Goal: Task Accomplishment & Management: Manage account settings

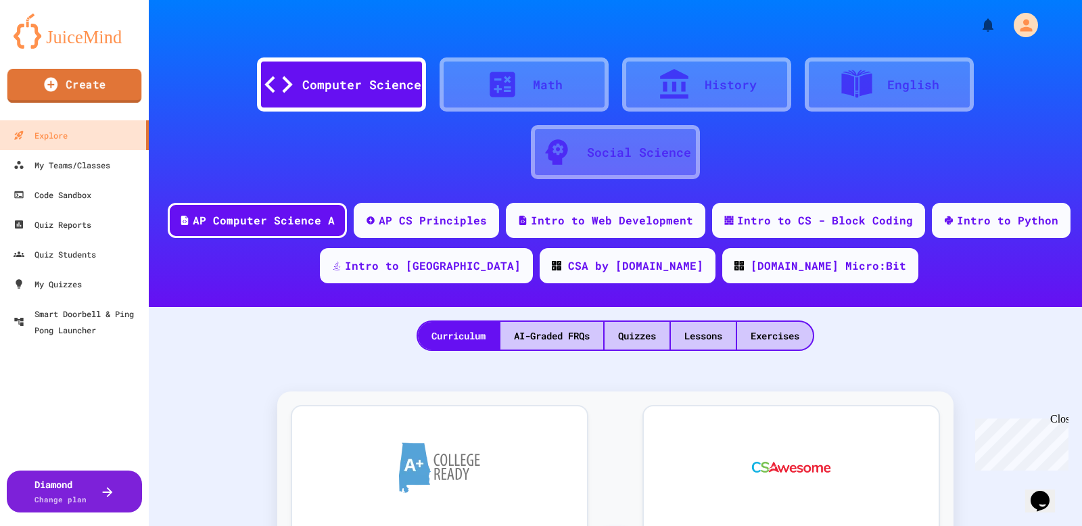
click at [64, 87] on link "Create" at bounding box center [74, 86] width 135 height 34
click at [76, 526] on div at bounding box center [541, 526] width 1082 height 0
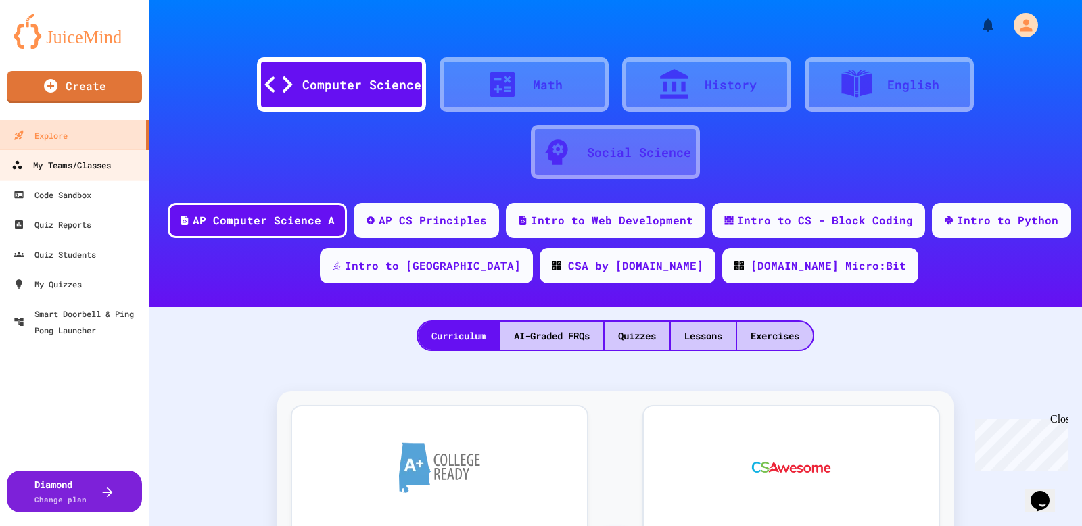
click at [84, 166] on div "My Teams/Classes" at bounding box center [60, 165] width 99 height 17
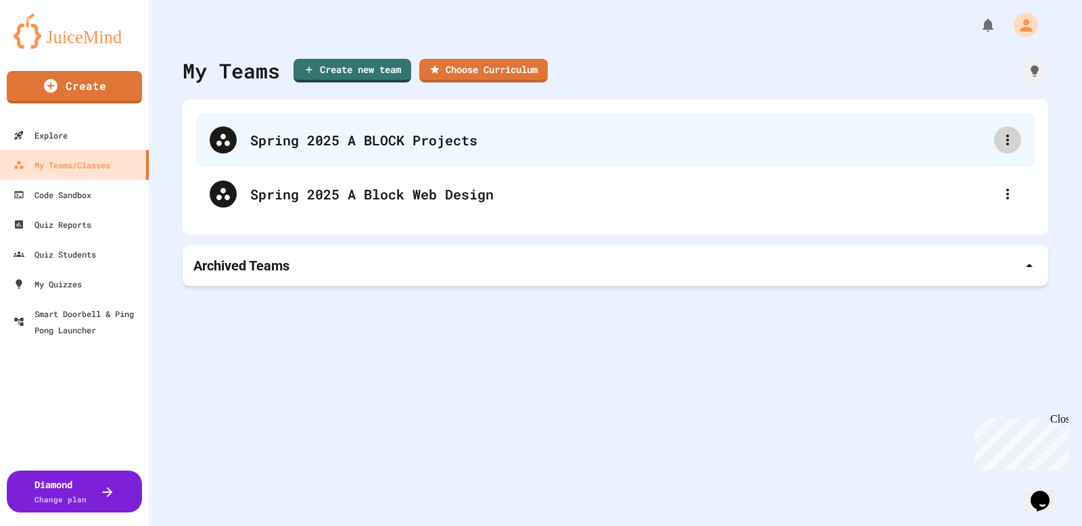
click at [1006, 142] on icon at bounding box center [1008, 140] width 16 height 16
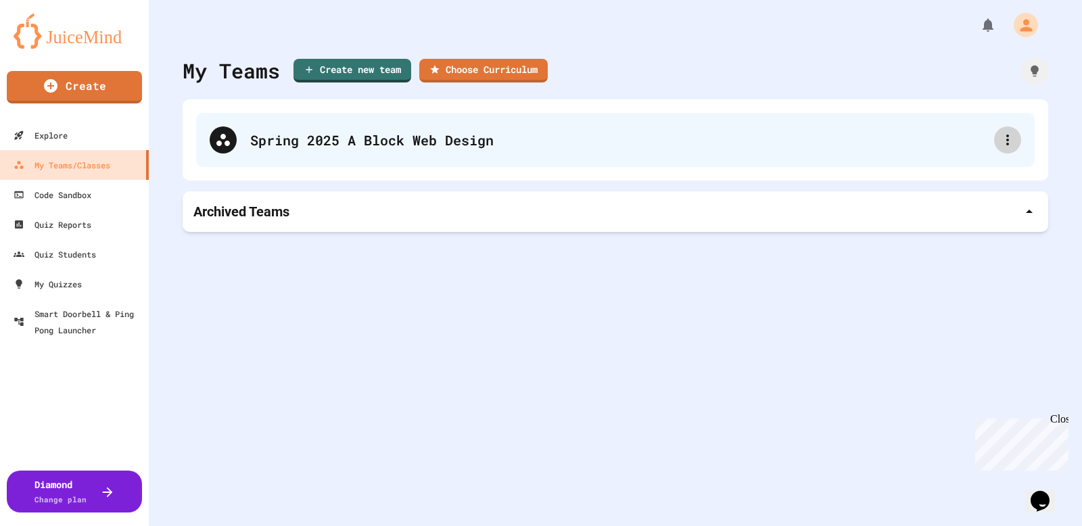
click at [1011, 145] on icon at bounding box center [1008, 140] width 16 height 16
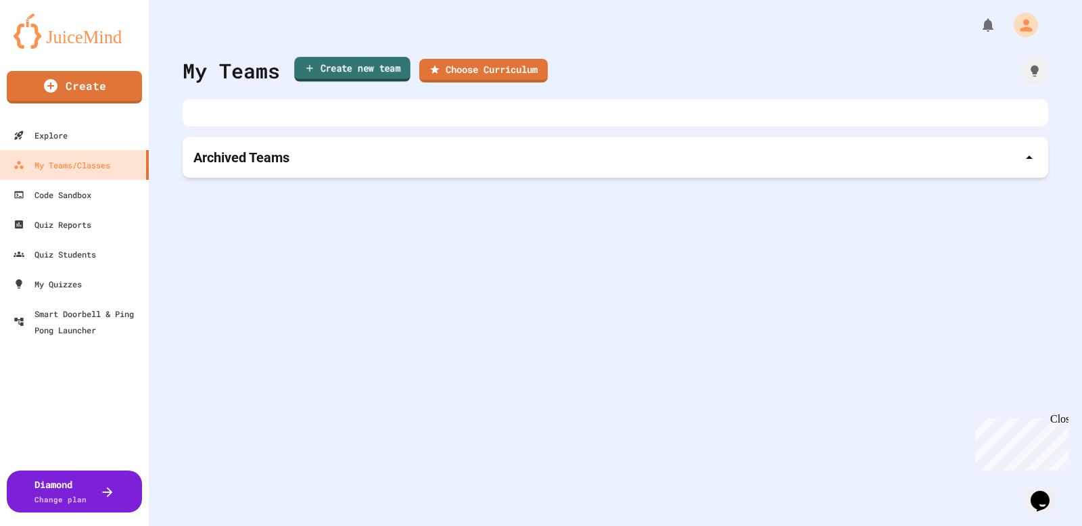
click at [329, 64] on link "Create new team" at bounding box center [352, 69] width 116 height 25
drag, startPoint x: 513, startPoint y: 272, endPoint x: 618, endPoint y: 269, distance: 105.6
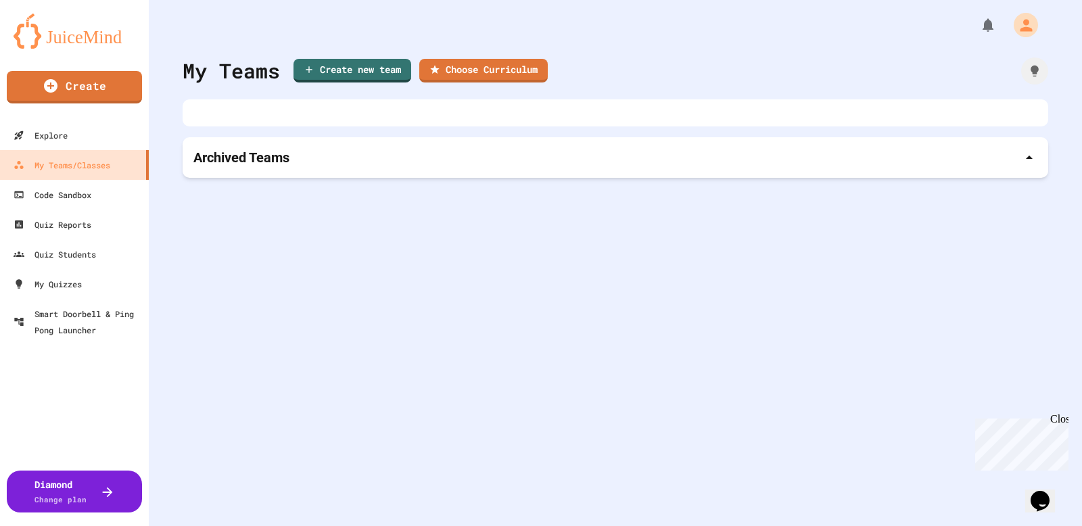
drag, startPoint x: 515, startPoint y: 279, endPoint x: 580, endPoint y: 264, distance: 66.1
type input "**********"
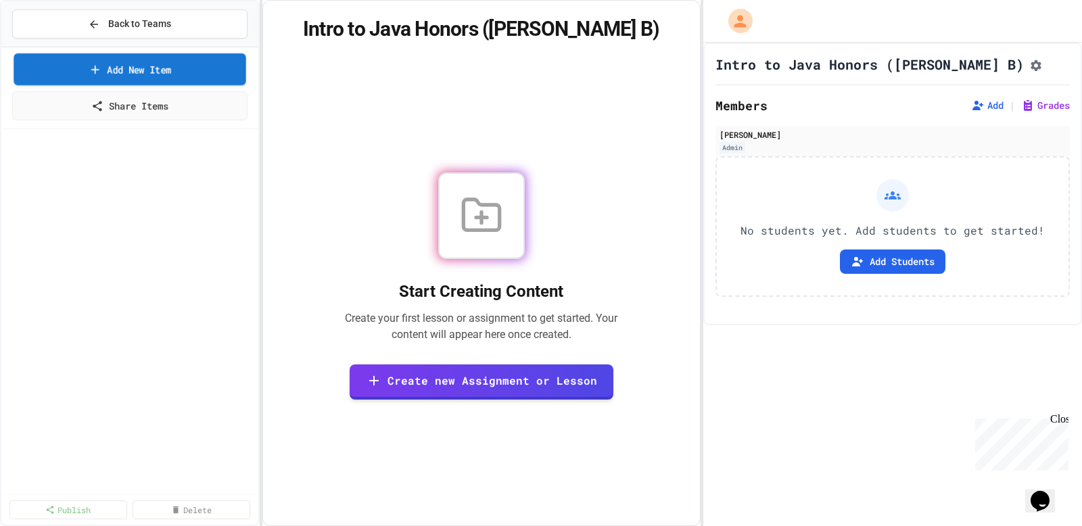
click at [152, 68] on link "Add New Item" at bounding box center [130, 69] width 232 height 32
click at [135, 66] on link "Add New Item" at bounding box center [130, 69] width 232 height 32
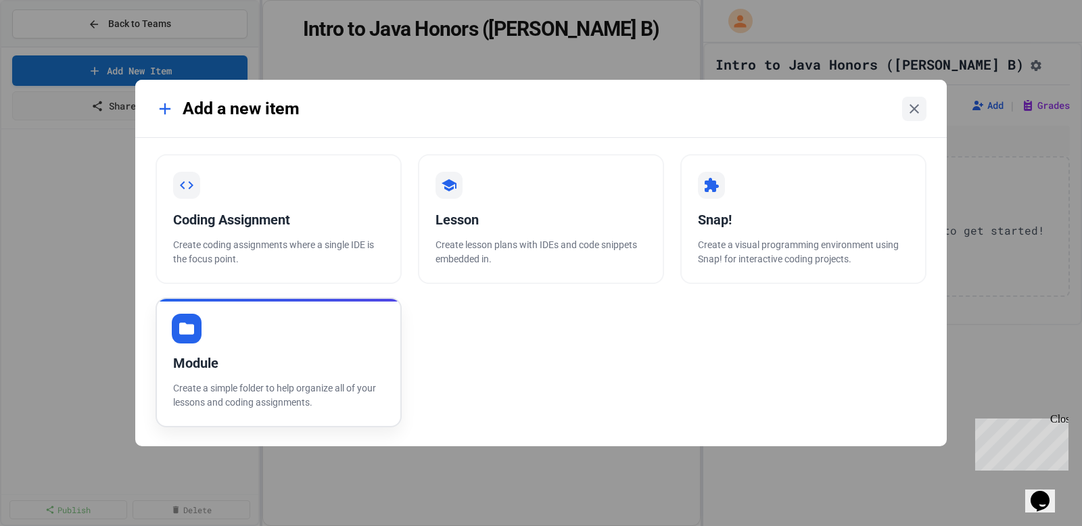
click at [285, 348] on div "Module Create a simple folder to help organize all of your lessons and coding a…" at bounding box center [279, 363] width 246 height 130
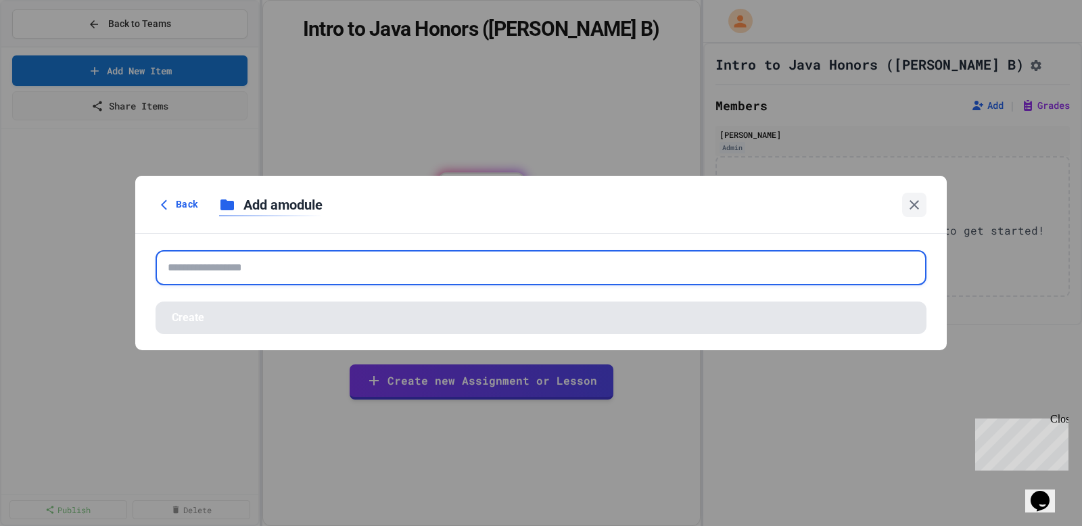
click at [336, 267] on input "text" at bounding box center [541, 267] width 771 height 35
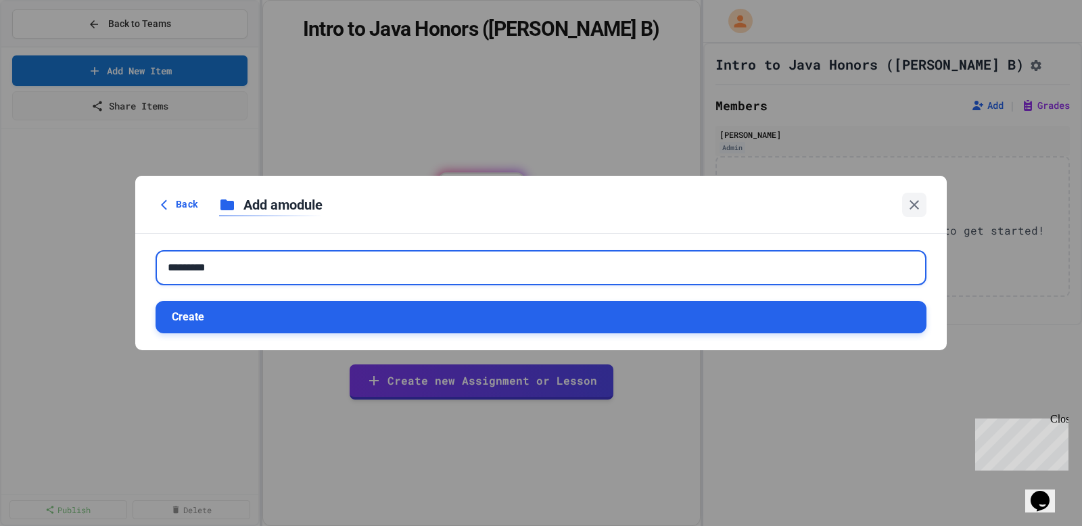
type input "*********"
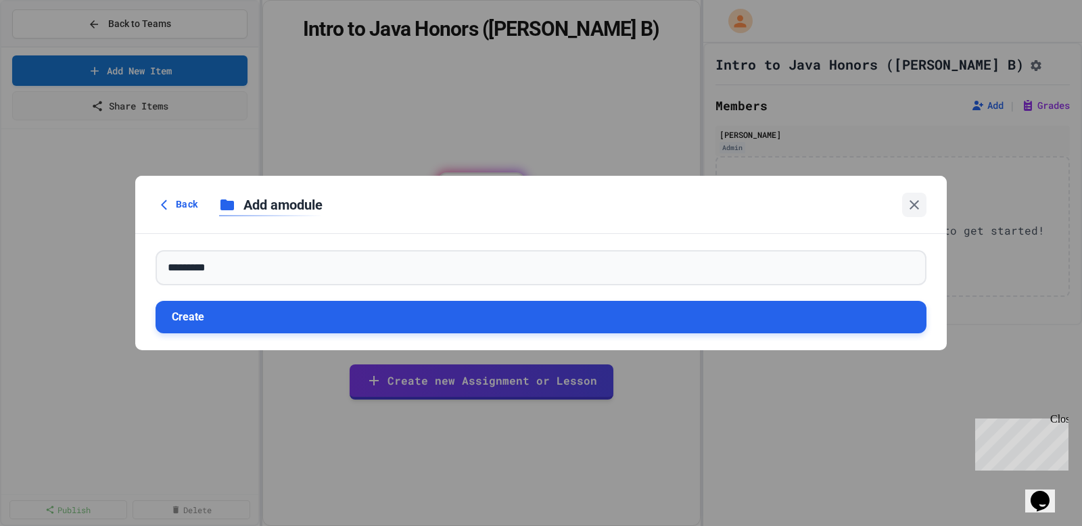
click at [313, 318] on button "Create" at bounding box center [541, 317] width 771 height 32
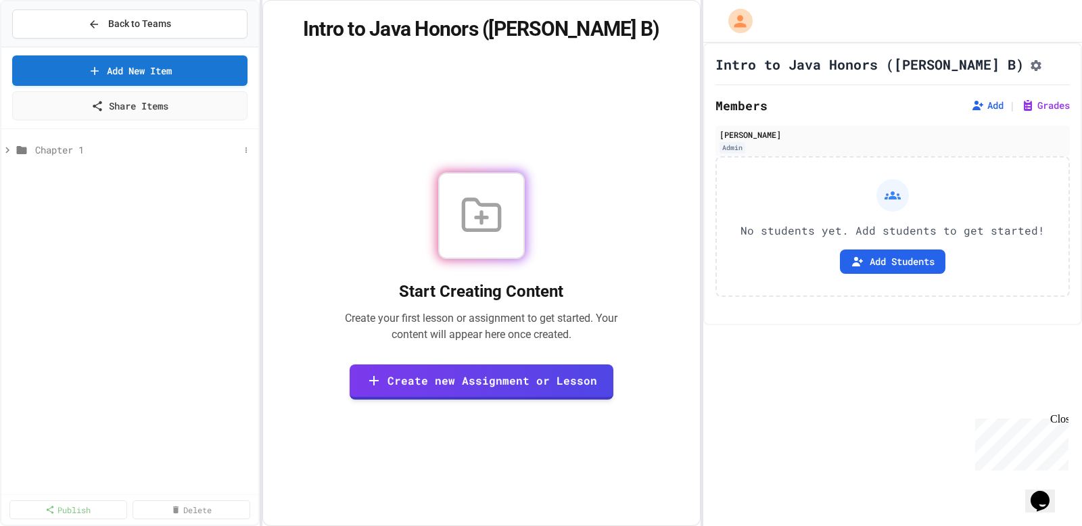
click at [33, 145] on div "Chapter 1" at bounding box center [129, 150] width 257 height 20
click at [63, 160] on button "Add Item" at bounding box center [79, 160] width 90 height 24
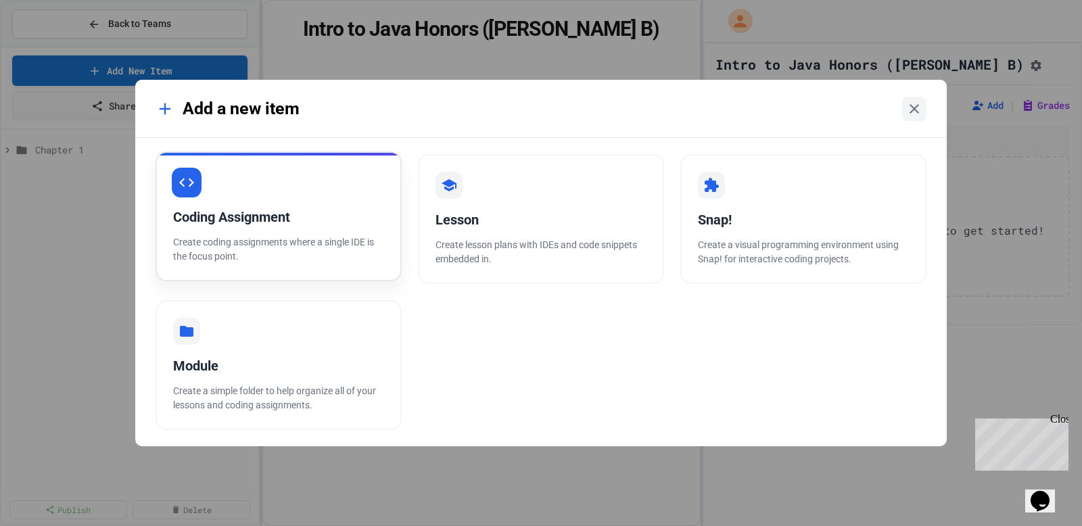
click at [254, 225] on div "Coding Assignment" at bounding box center [278, 217] width 211 height 20
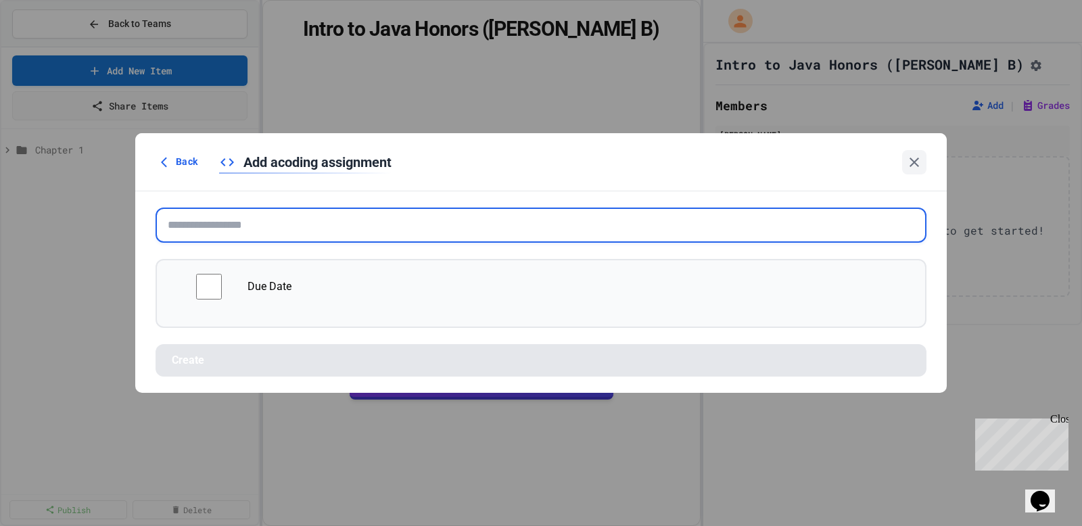
click at [254, 225] on input "text" at bounding box center [541, 225] width 771 height 35
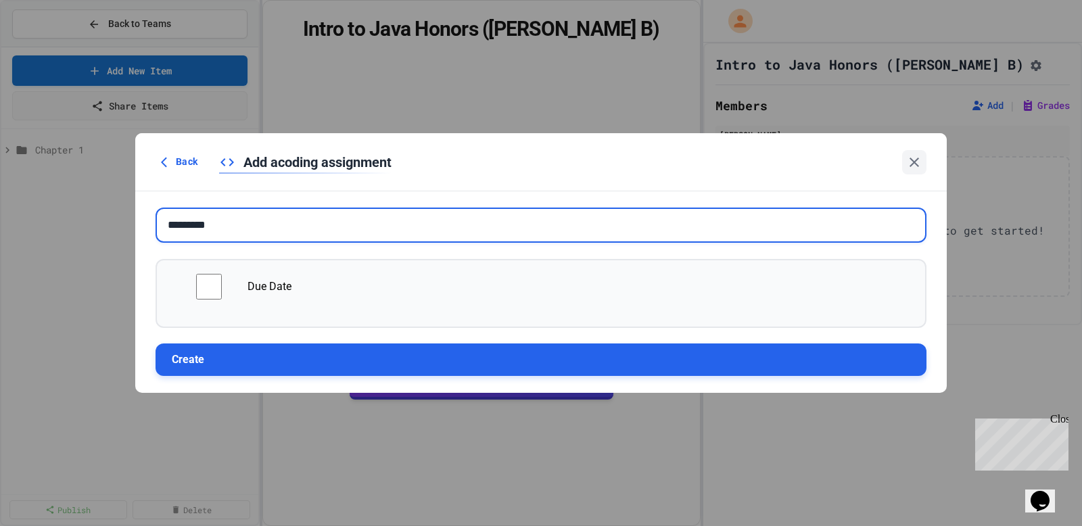
type input "*********"
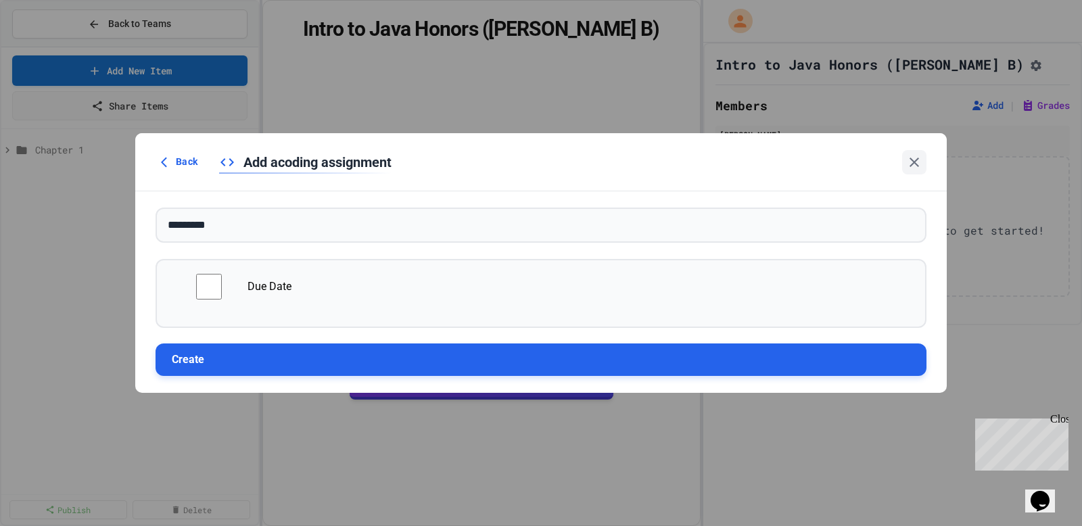
click at [345, 354] on button "Create" at bounding box center [541, 360] width 771 height 32
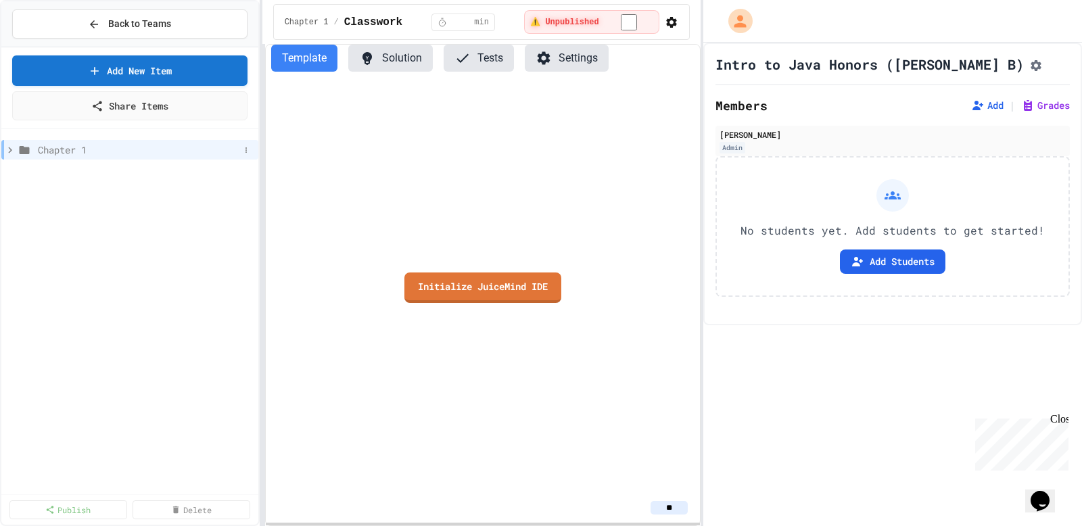
click at [9, 147] on icon at bounding box center [10, 150] width 4 height 6
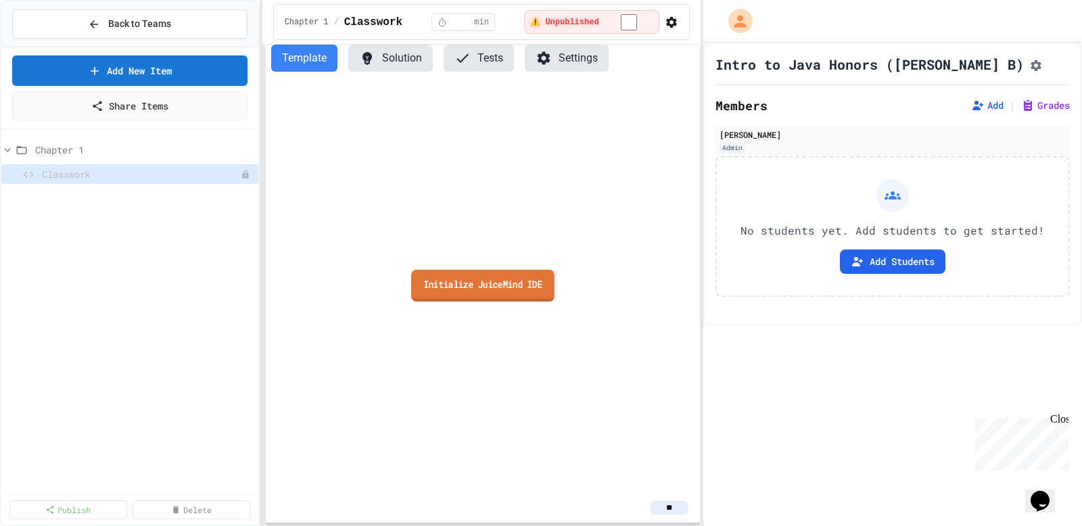
click at [472, 292] on link "Initialize JuiceMind IDE" at bounding box center [482, 286] width 143 height 32
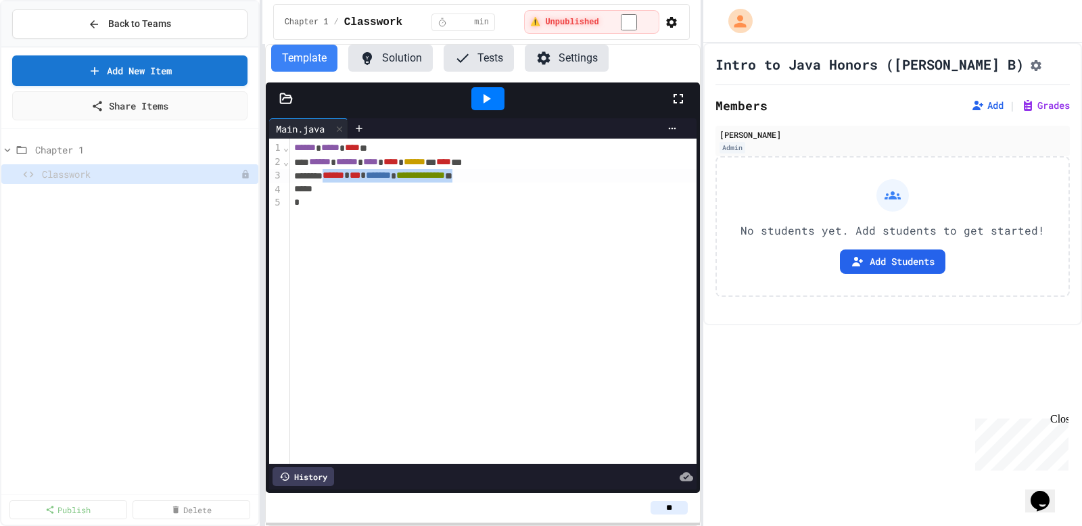
drag, startPoint x: 554, startPoint y: 178, endPoint x: 339, endPoint y: 177, distance: 215.1
click at [339, 177] on div "**********" at bounding box center [493, 176] width 407 height 14
click at [293, 99] on div at bounding box center [286, 99] width 41 height 14
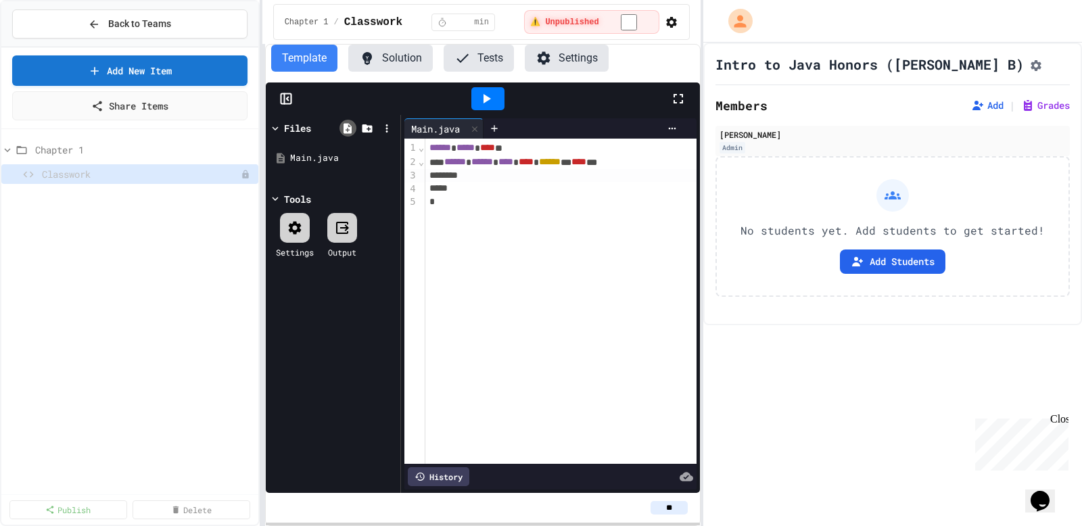
click at [352, 126] on icon at bounding box center [348, 128] width 12 height 12
click at [488, 227] on div "****** ***** **** * ****** ****** **** **** * ****** ** **** *** * *" at bounding box center [560, 301] width 271 height 325
click at [383, 129] on icon at bounding box center [387, 128] width 12 height 12
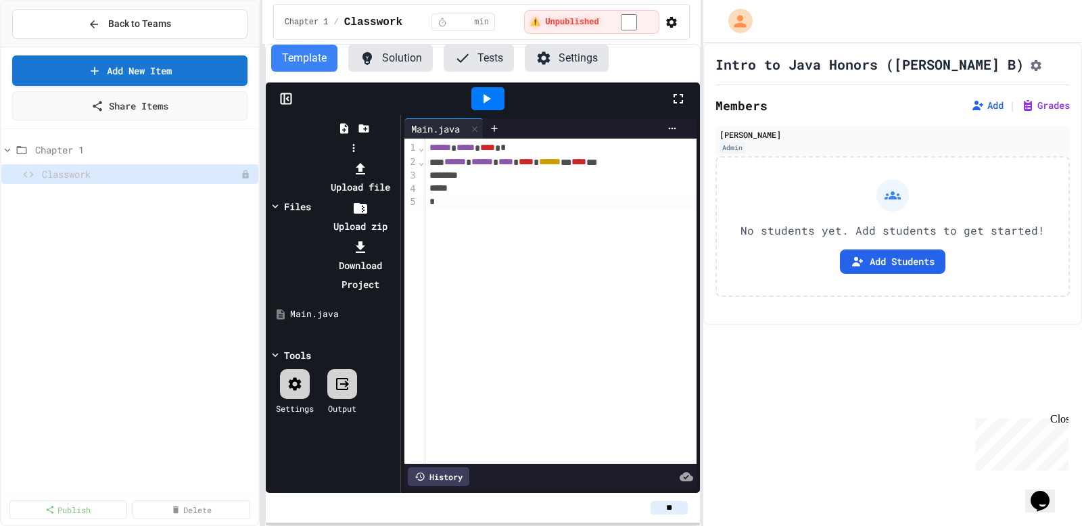
click at [356, 159] on div at bounding box center [354, 159] width 86 height 0
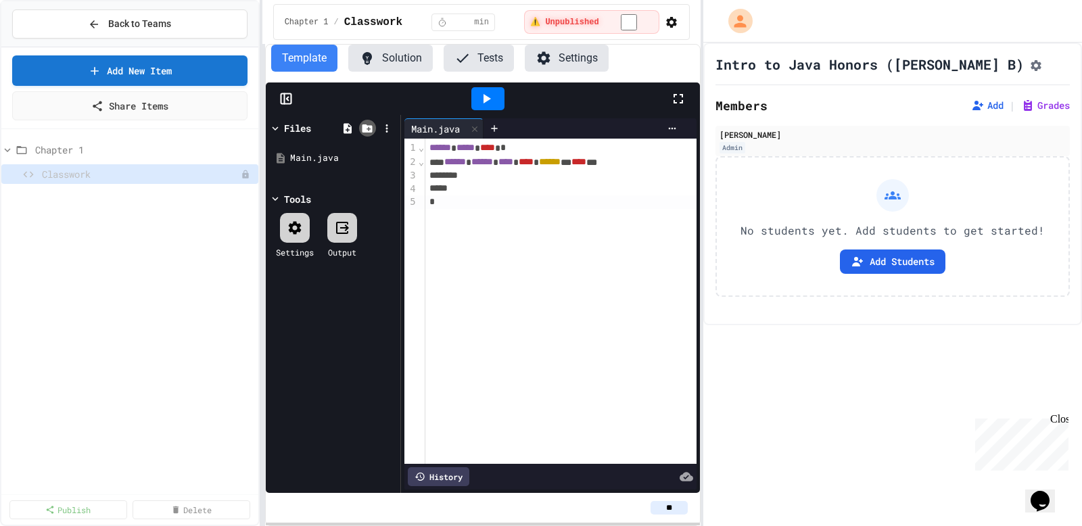
click at [365, 128] on icon at bounding box center [368, 128] width 10 height 8
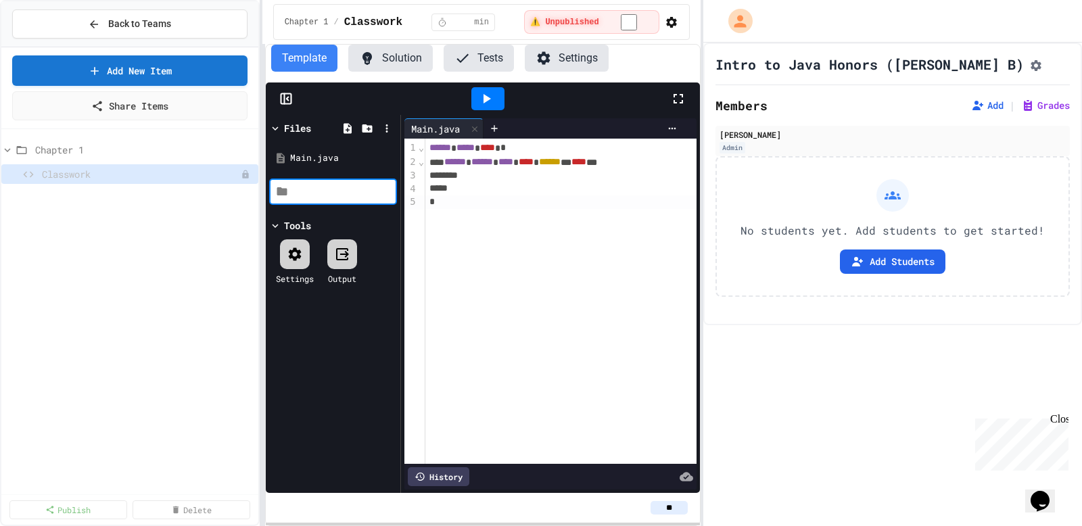
click at [436, 218] on div "****** ***** **** * ****** ****** **** **** * ****** ** **** *** * *" at bounding box center [560, 301] width 271 height 325
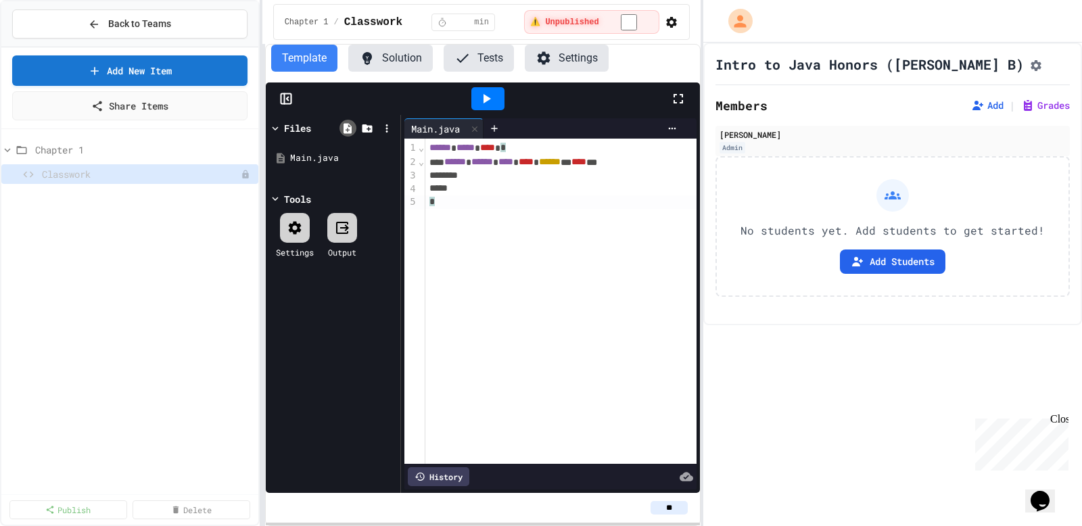
click at [352, 131] on icon at bounding box center [348, 128] width 12 height 12
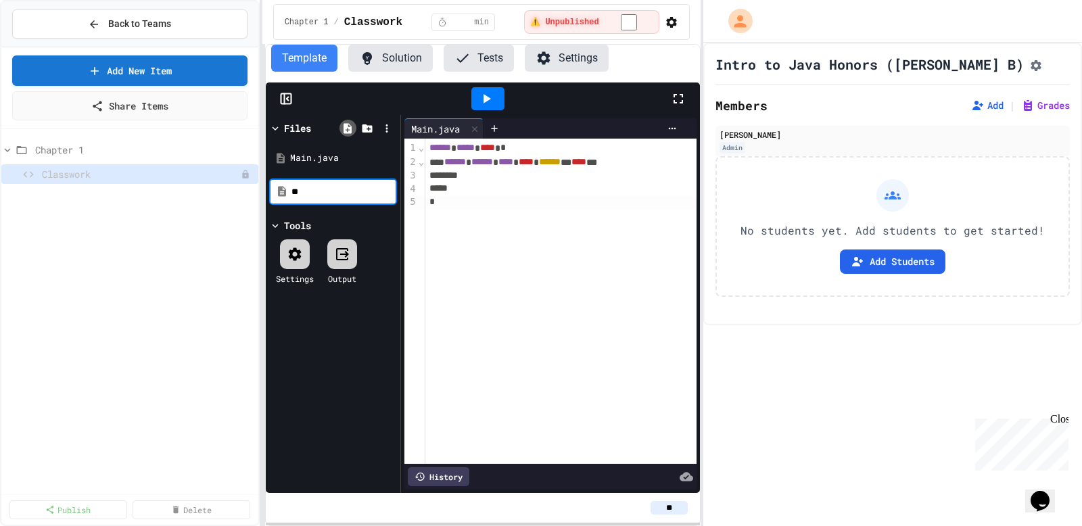
type input "*"
type input "**********"
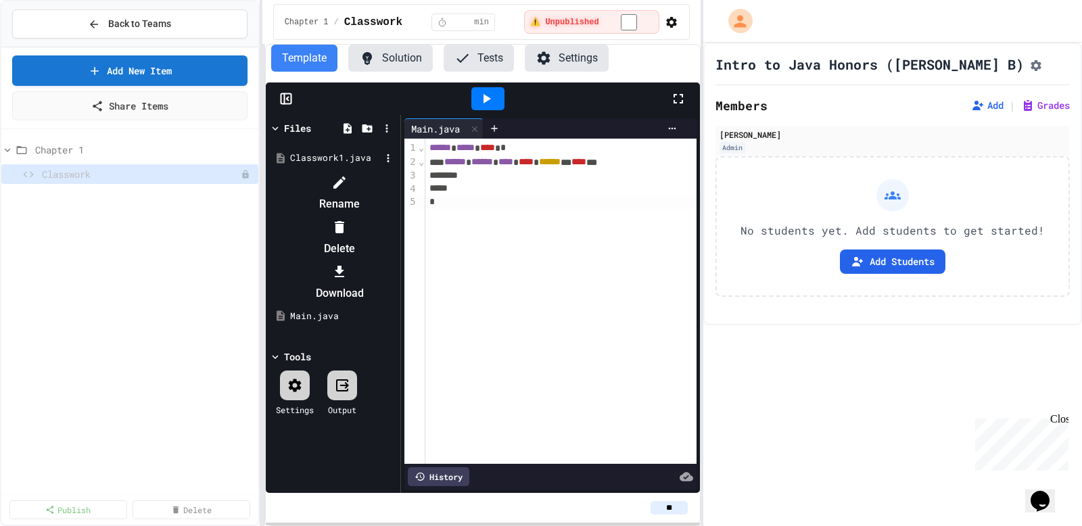
click at [397, 172] on div at bounding box center [333, 172] width 128 height 0
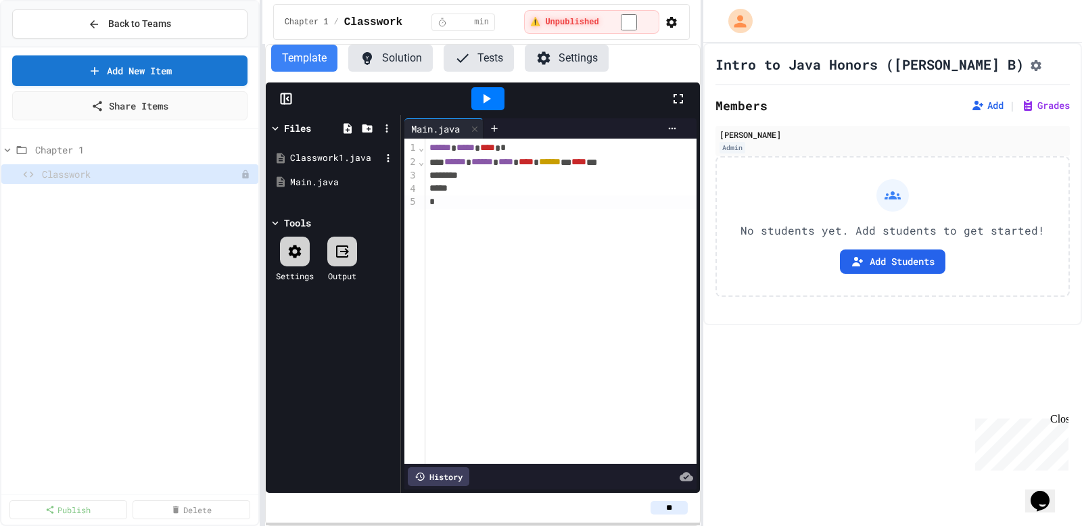
click at [358, 158] on div "Classwork1.java" at bounding box center [335, 159] width 91 height 14
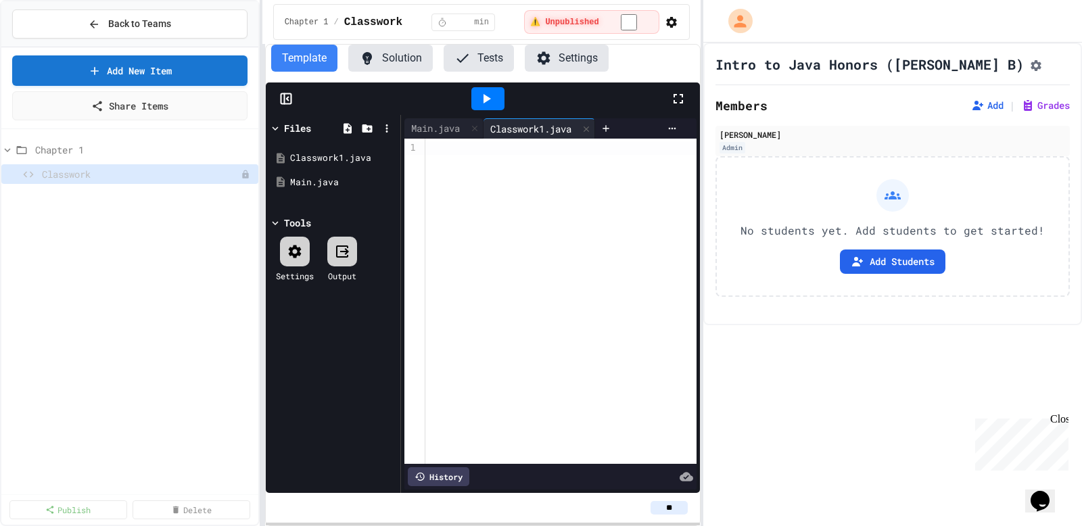
click at [515, 154] on div at bounding box center [560, 301] width 271 height 325
click at [671, 130] on icon at bounding box center [672, 128] width 11 height 11
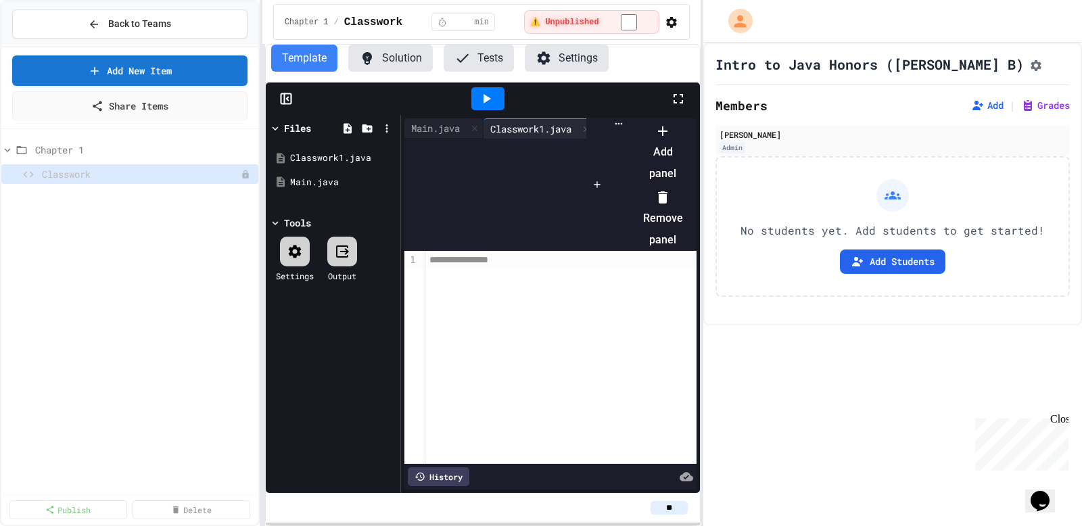
click at [683, 120] on div at bounding box center [656, 120] width 53 height 0
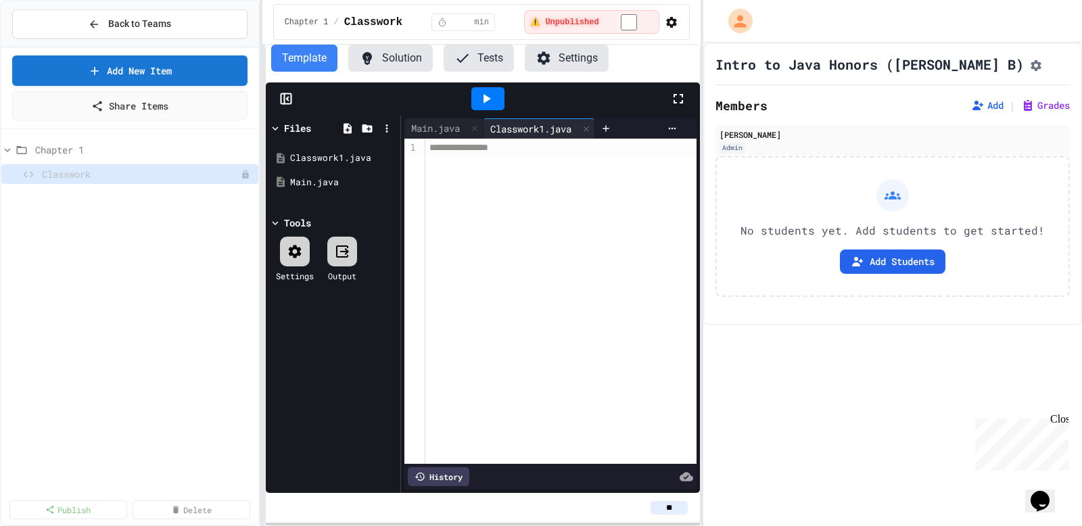
click at [1030, 60] on button "Assignment Settings" at bounding box center [1037, 64] width 14 height 16
click at [183, 18] on button "Back to Teams" at bounding box center [129, 23] width 235 height 29
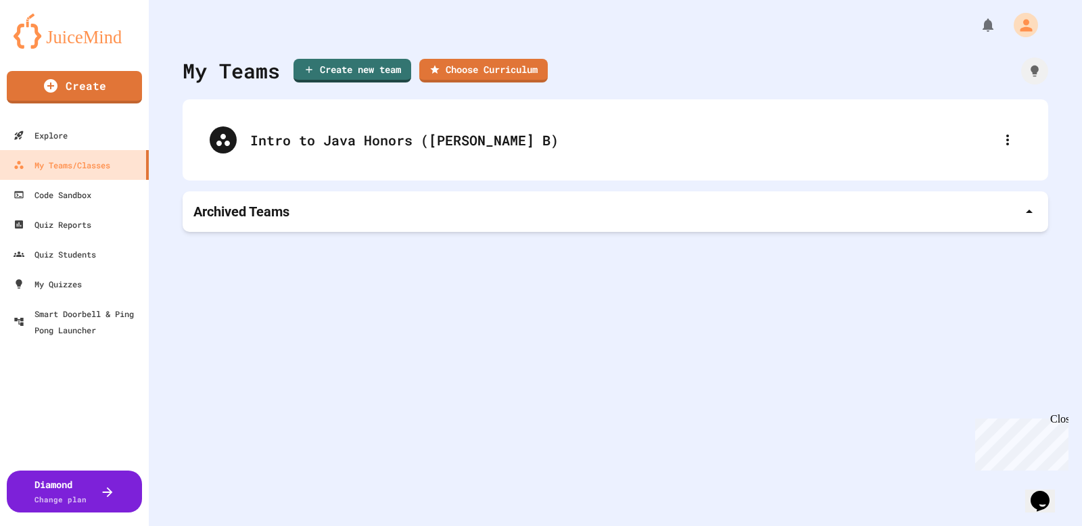
click at [253, 214] on p "Archived Teams" at bounding box center [241, 211] width 96 height 19
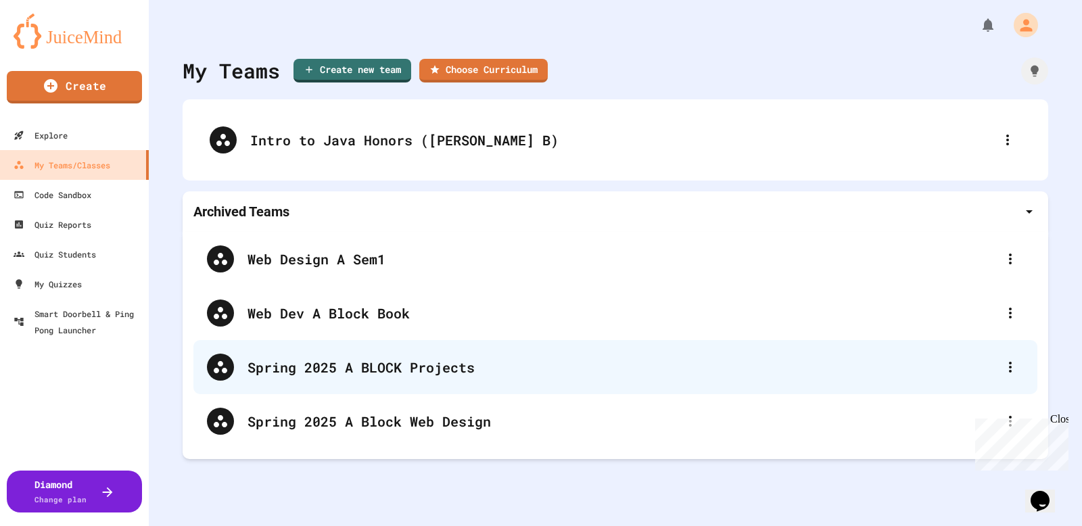
click at [304, 377] on div "Spring 2025 A BLOCK Projects" at bounding box center [615, 367] width 844 height 54
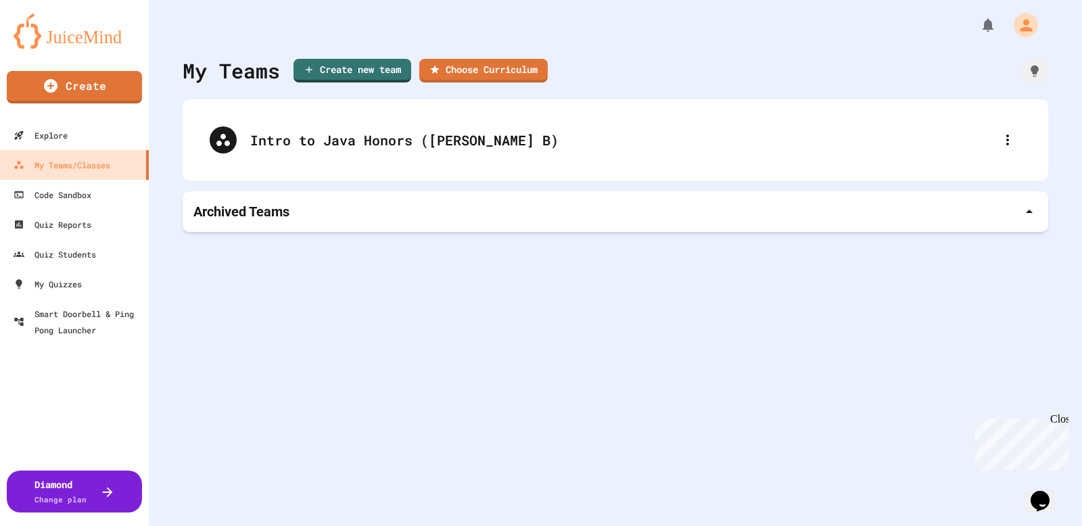
click at [290, 210] on p "Archived Teams" at bounding box center [241, 211] width 96 height 19
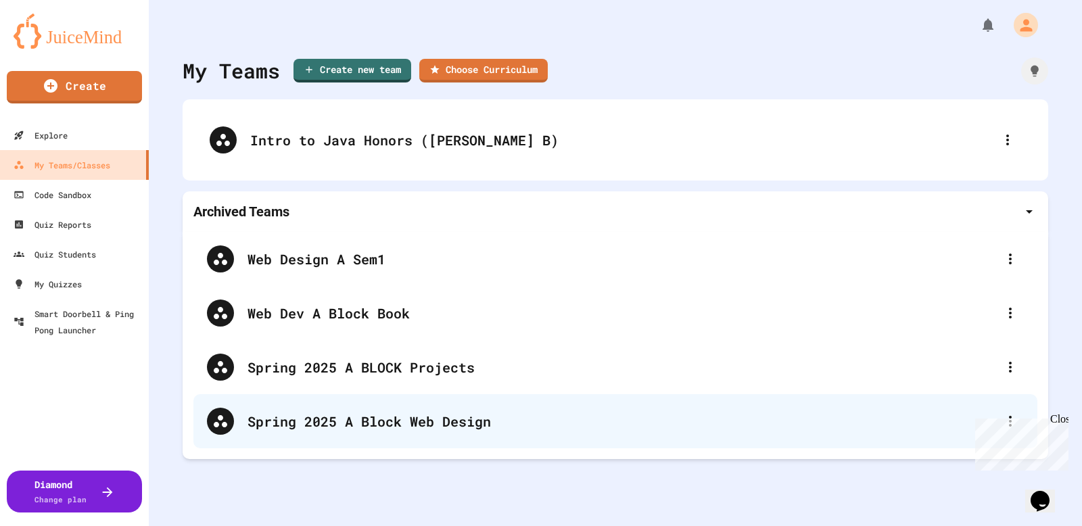
click at [364, 434] on div "Spring 2025 A Block Web Design" at bounding box center [615, 421] width 844 height 54
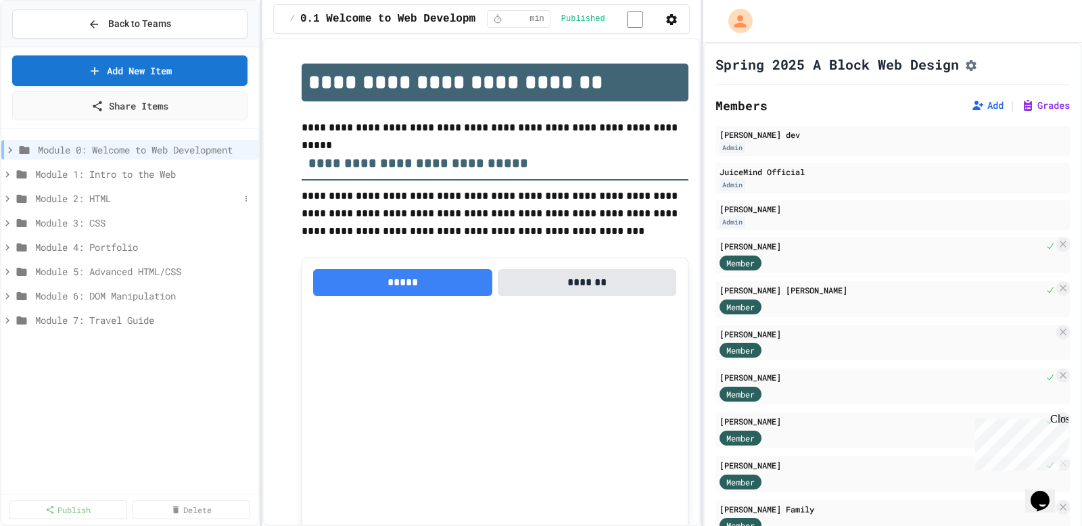
click at [7, 198] on icon at bounding box center [7, 199] width 12 height 12
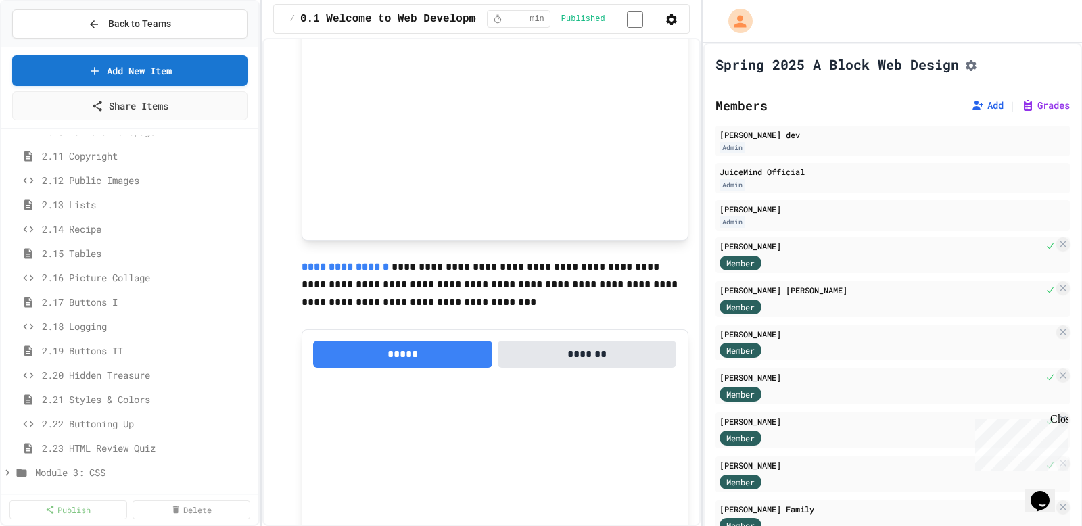
scroll to position [360, 0]
click at [76, 301] on span "2.17 Buttons I" at bounding box center [141, 301] width 198 height 14
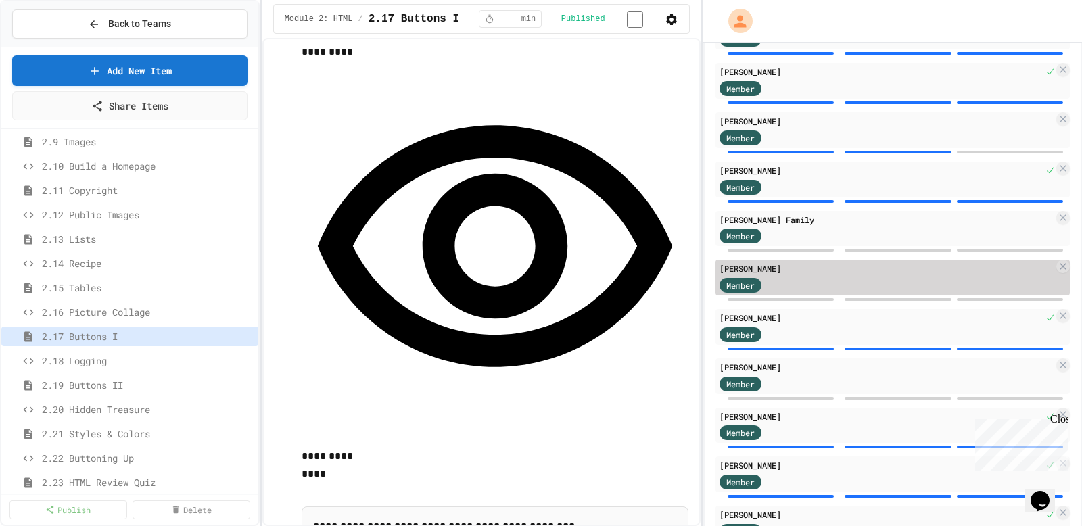
scroll to position [378, 0]
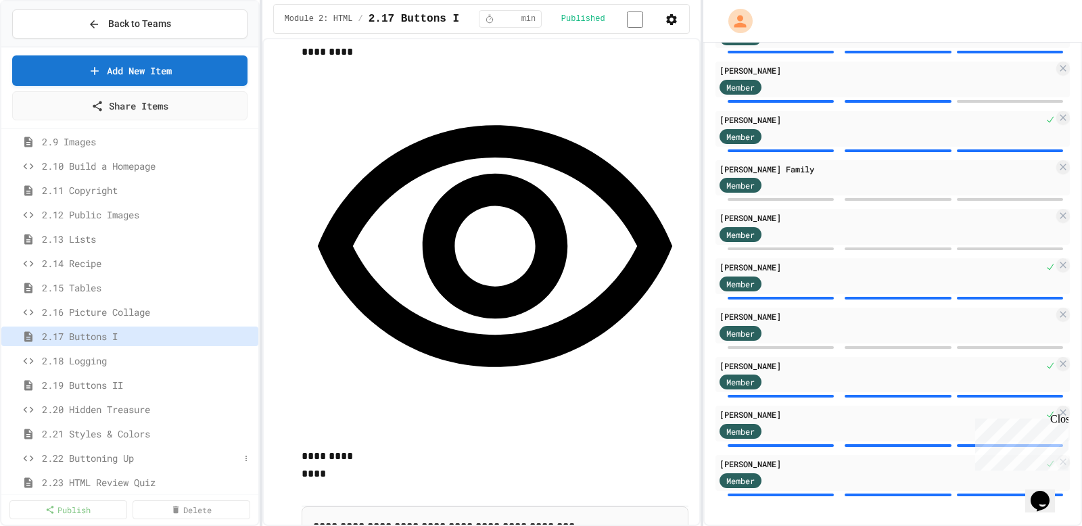
click at [83, 466] on div "2.22 Buttoning Up" at bounding box center [129, 458] width 257 height 20
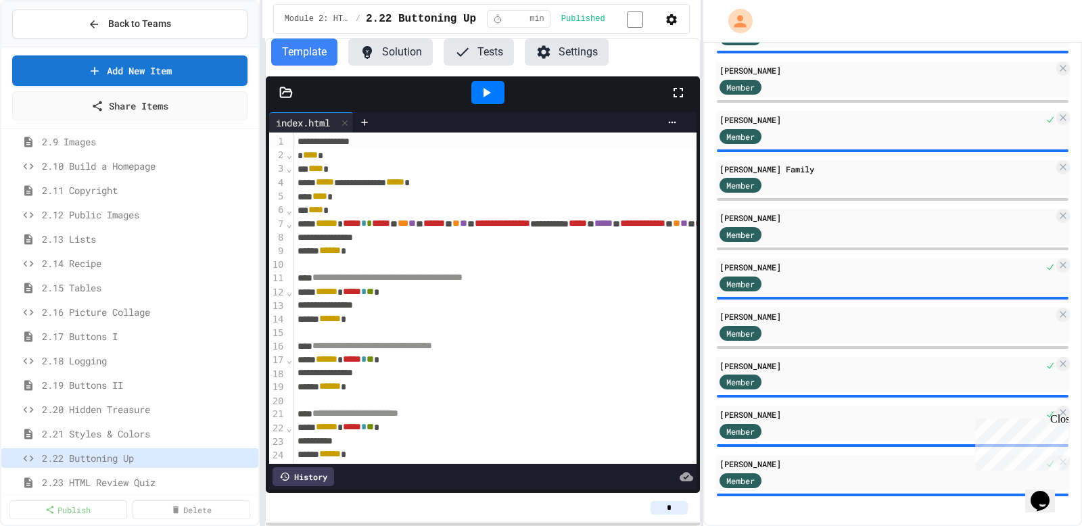
click at [388, 51] on button "Solution" at bounding box center [390, 52] width 85 height 27
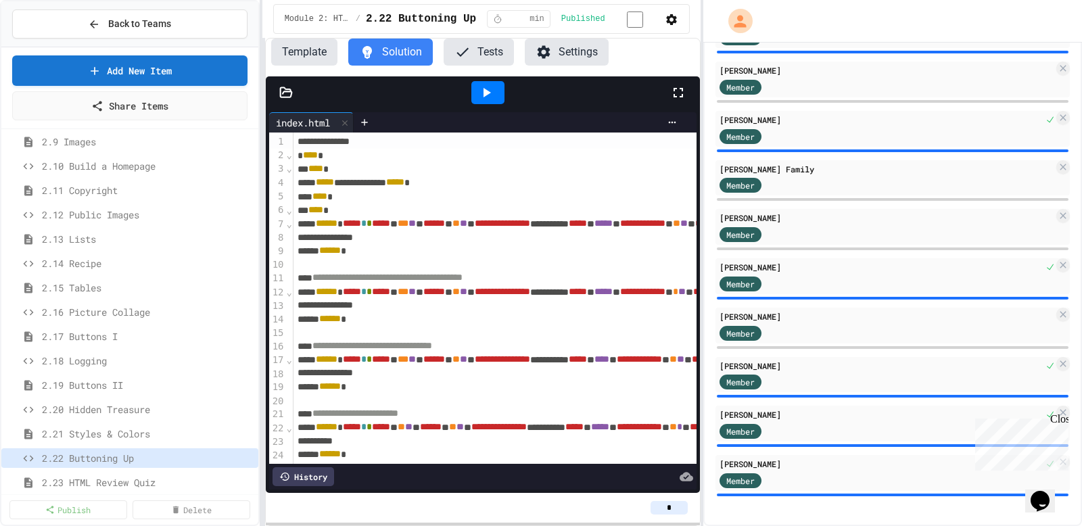
click at [299, 52] on button "Template" at bounding box center [304, 52] width 66 height 27
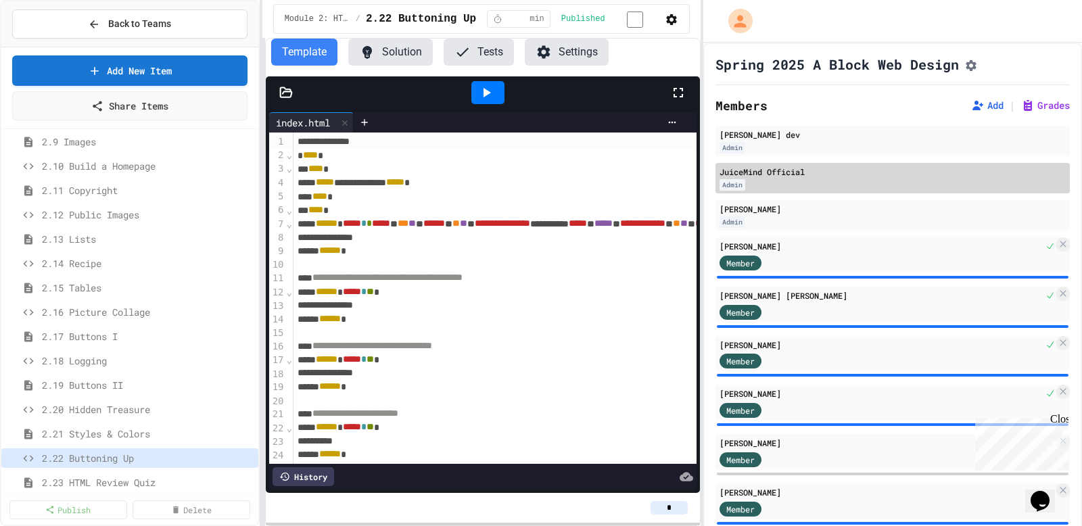
scroll to position [1, 0]
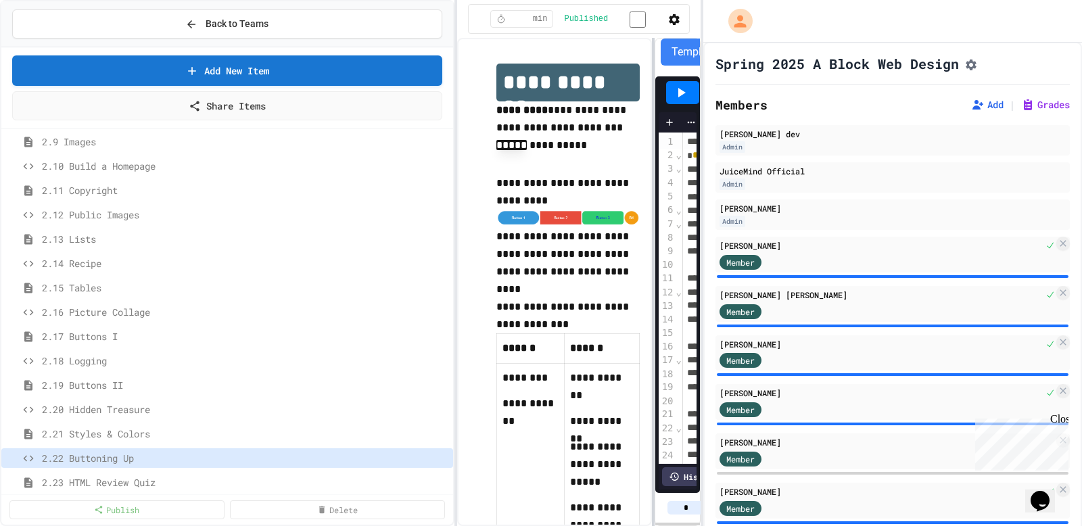
click at [459, 148] on div "**********" at bounding box center [541, 263] width 1082 height 526
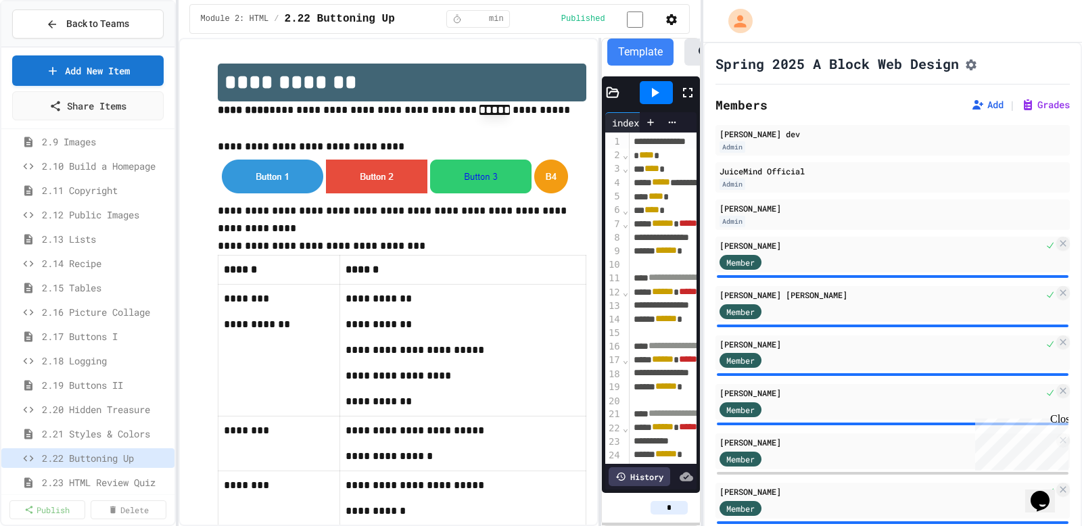
click at [180, 178] on div "**********" at bounding box center [541, 263] width 1082 height 526
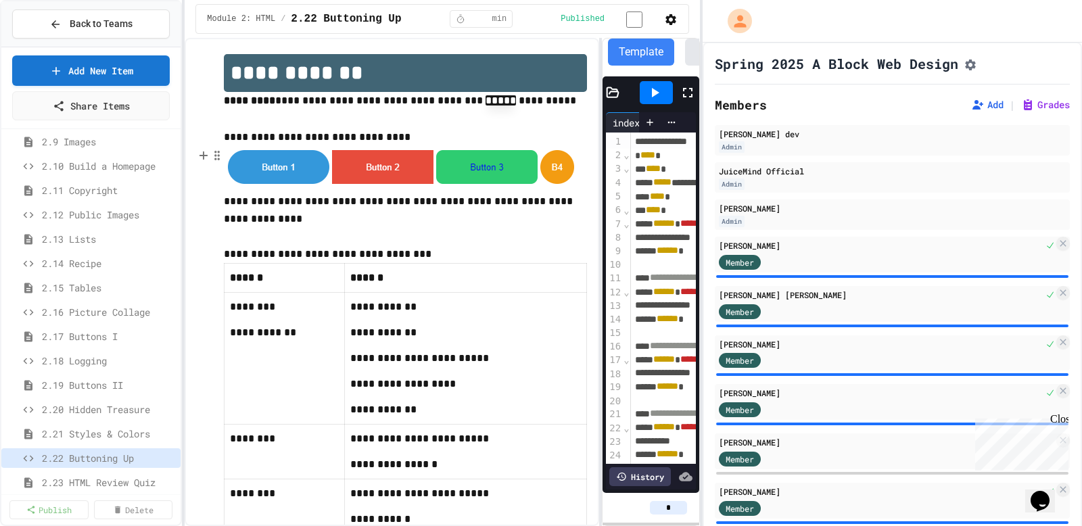
scroll to position [0, 0]
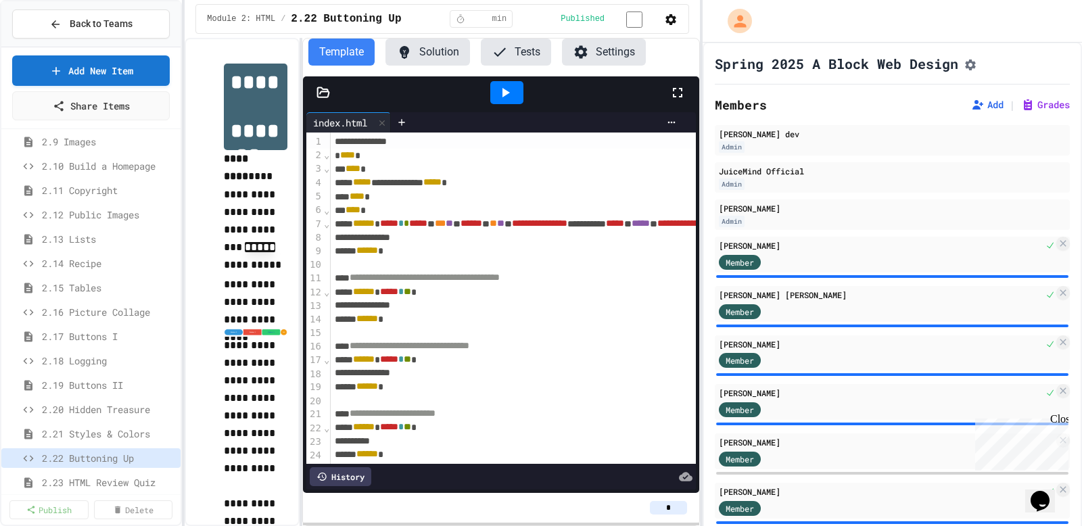
click at [297, 248] on div "**********" at bounding box center [442, 282] width 515 height 488
drag, startPoint x: 492, startPoint y: 95, endPoint x: 500, endPoint y: 95, distance: 8.1
click at [496, 95] on div at bounding box center [506, 92] width 33 height 23
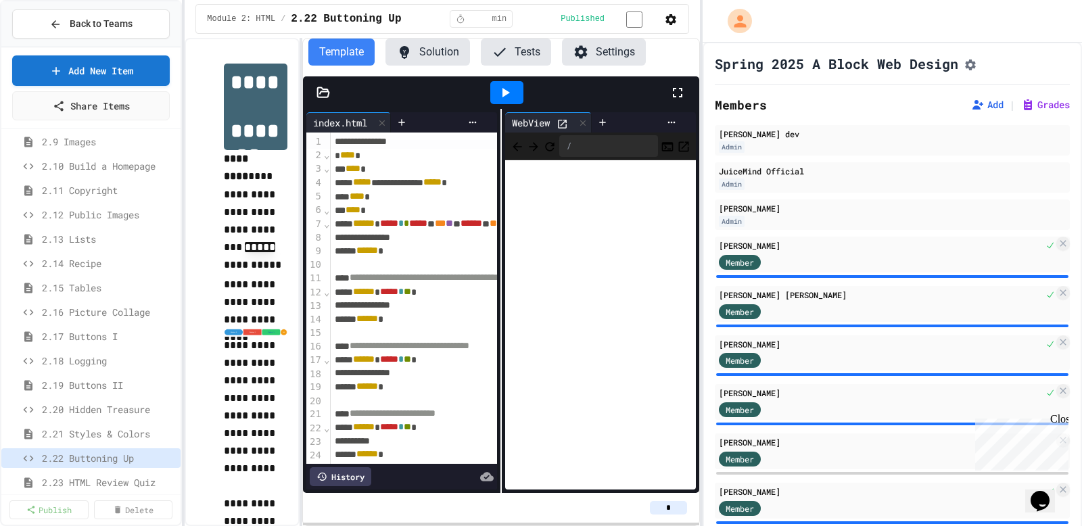
click at [419, 59] on button "Solution" at bounding box center [428, 52] width 85 height 27
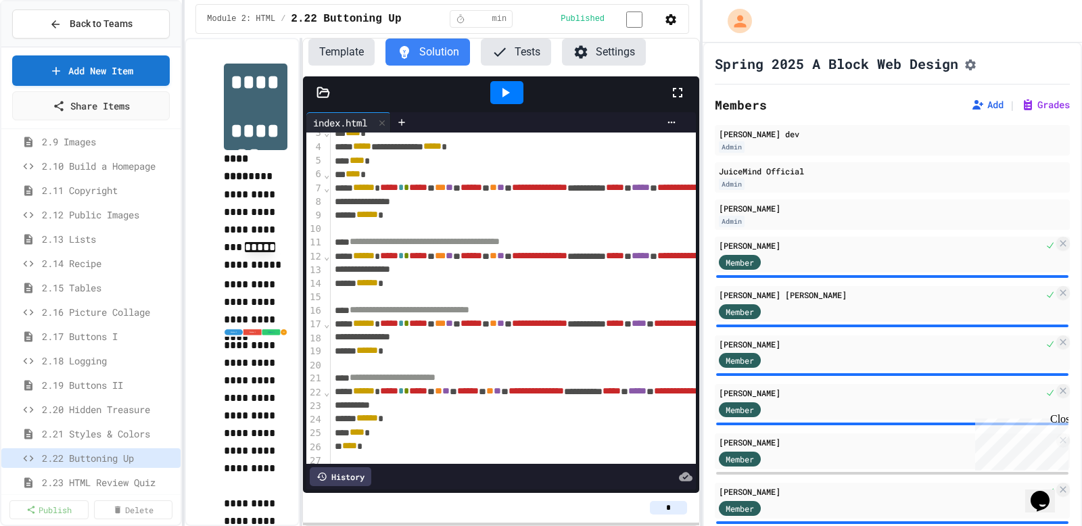
scroll to position [34, 0]
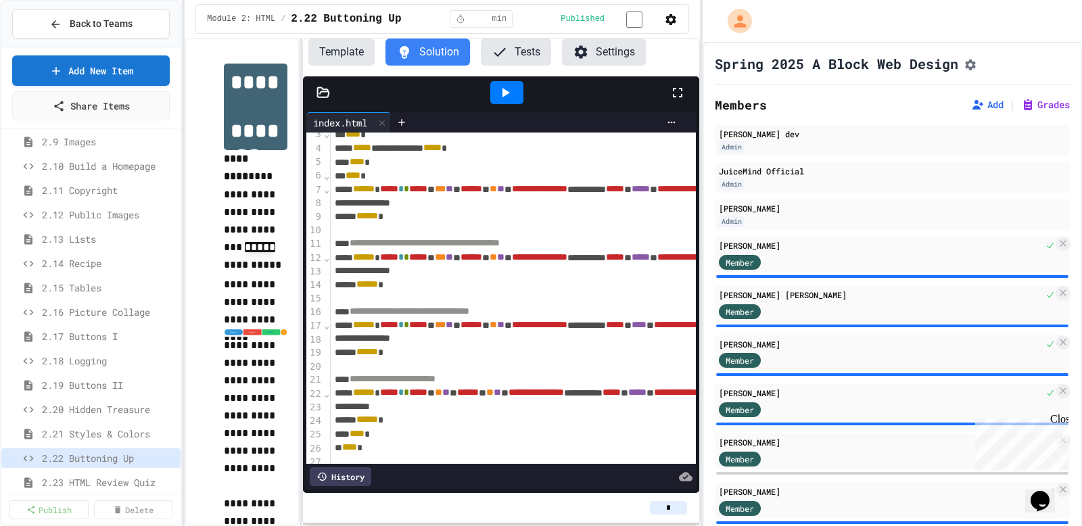
click at [509, 91] on icon at bounding box center [505, 93] width 16 height 16
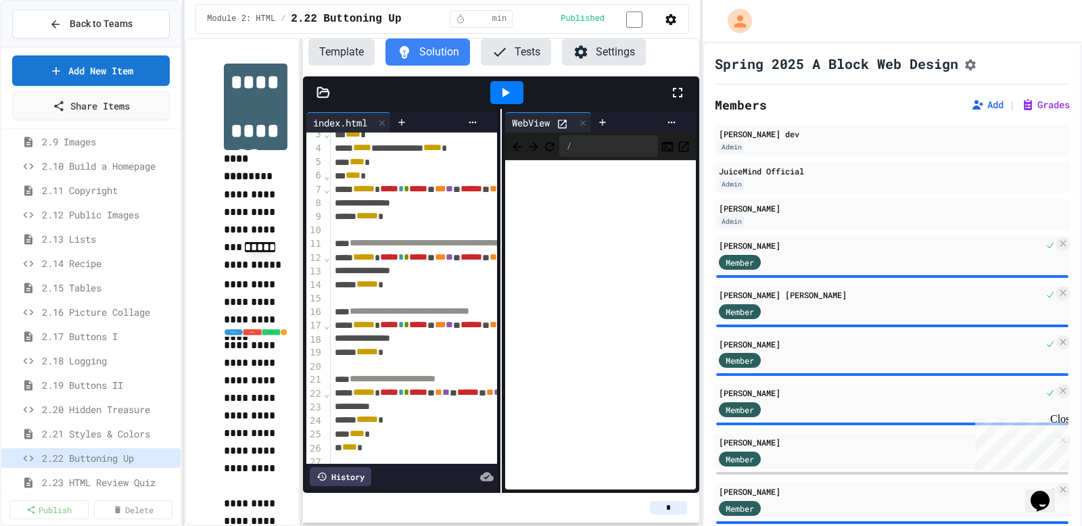
click at [306, 266] on div "**********" at bounding box center [402, 301] width 198 height 384
click at [283, 272] on p at bounding box center [256, 267] width 64 height 18
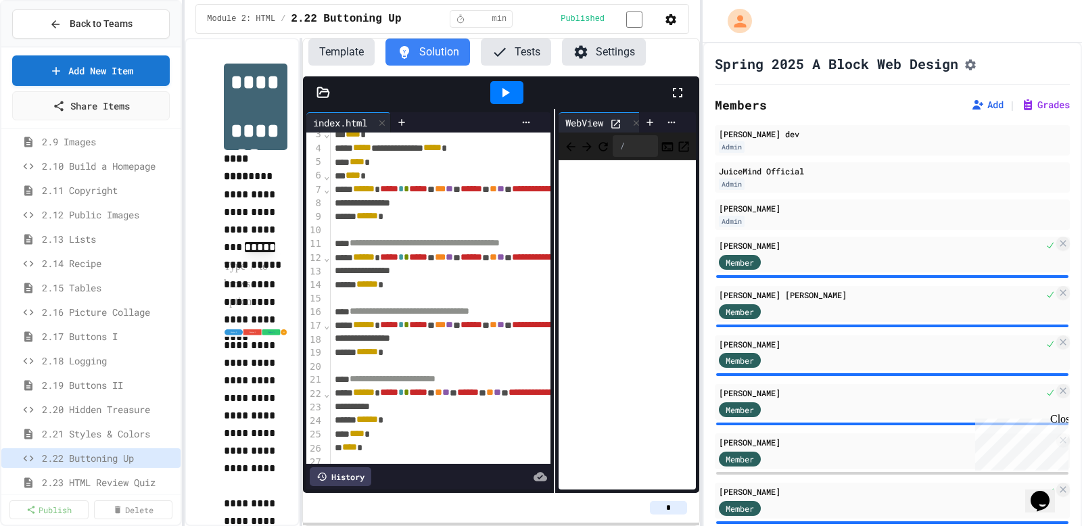
click at [555, 292] on div "**********" at bounding box center [501, 301] width 396 height 384
